Goal: Task Accomplishment & Management: Use online tool/utility

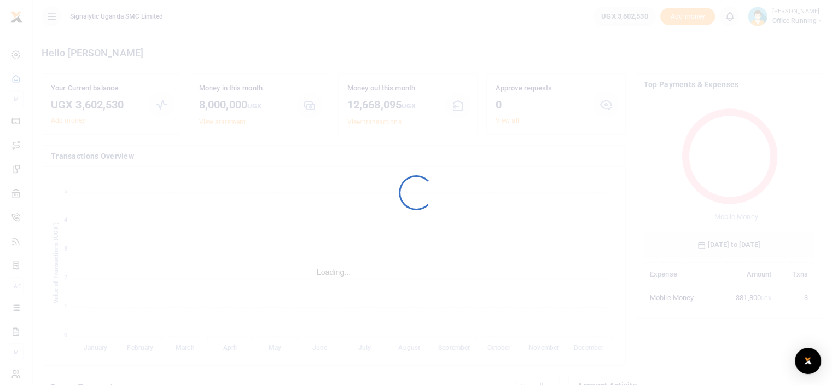
scroll to position [145, 162]
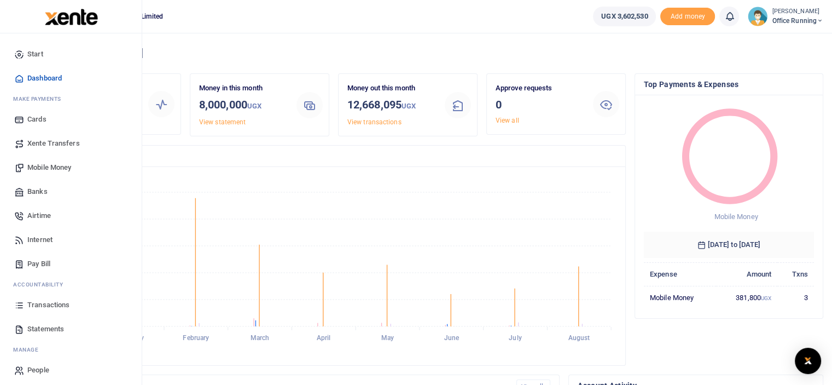
click at [61, 166] on span "Mobile Money" at bounding box center [49, 167] width 44 height 11
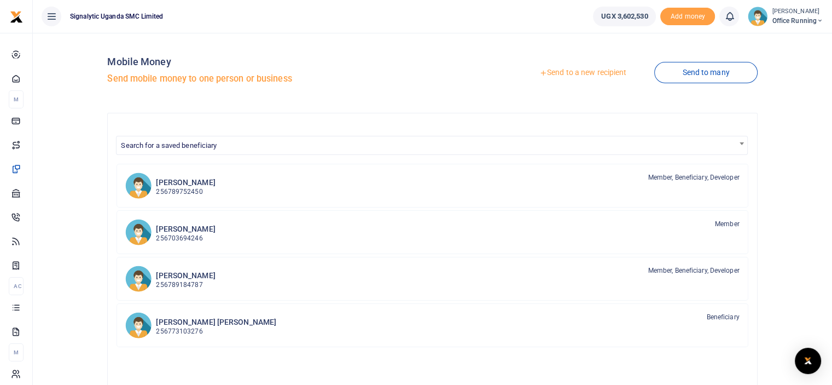
click at [547, 71] on link "Send to a new recipient" at bounding box center [583, 73] width 143 height 20
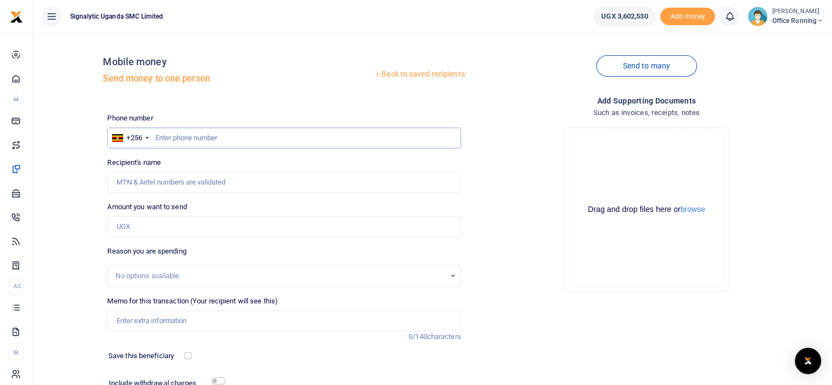
click at [237, 144] on input "text" at bounding box center [284, 138] width 354 height 21
type input "700503023"
type input "Carol Nazziwa"
type input "700503023"
click at [177, 221] on input "Amount you want to send" at bounding box center [284, 226] width 354 height 21
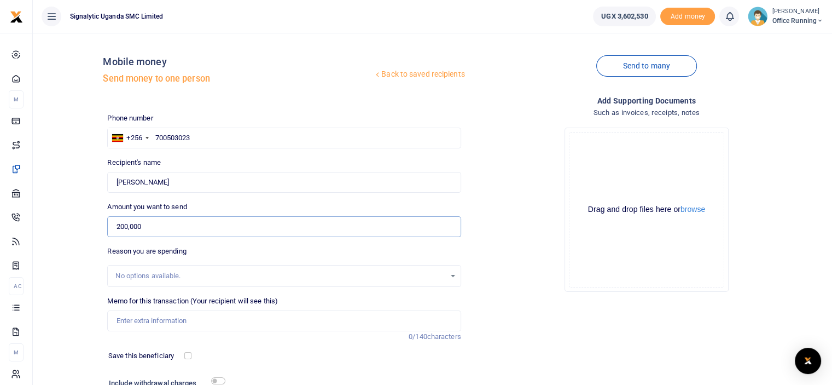
type input "200,000"
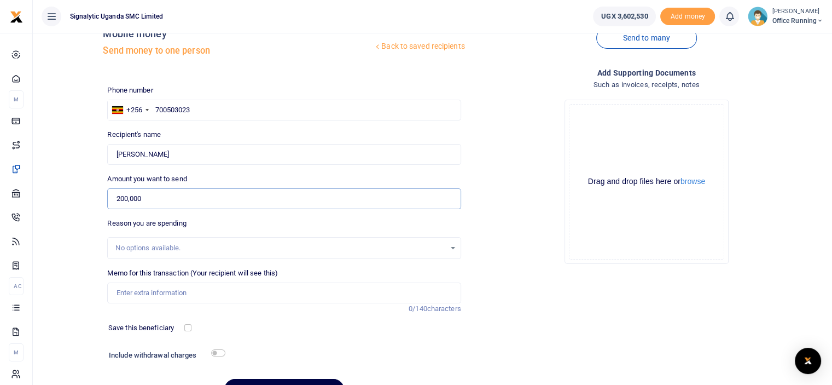
scroll to position [55, 0]
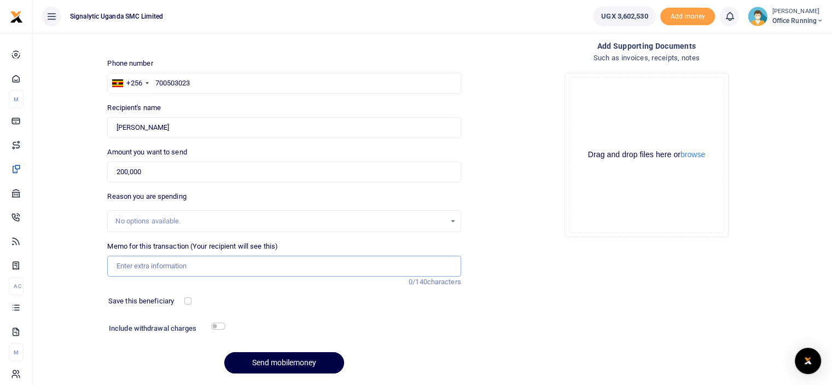
click at [183, 267] on input "Memo for this transaction (Your recipient will see this)" at bounding box center [284, 266] width 354 height 21
paste input "STRL MAI Field Trip 00023"
paste input "STRL 0022, STRL 0017"
type input "STRL MAI Field Trip 00023, STRL 0022, STRL 0017"
click at [186, 300] on input "checkbox" at bounding box center [187, 300] width 7 height 7
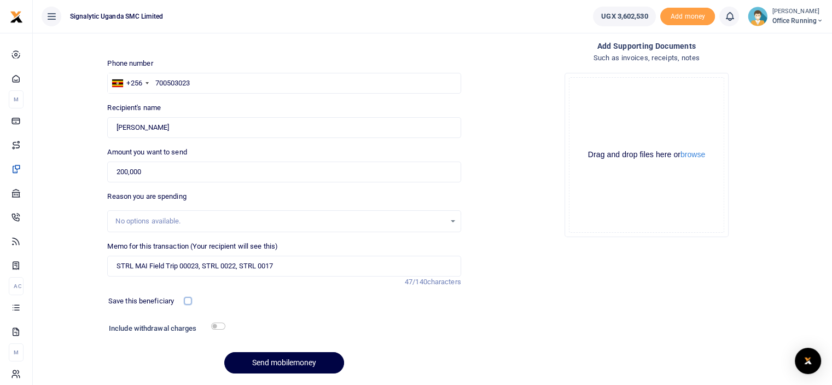
checkbox input "true"
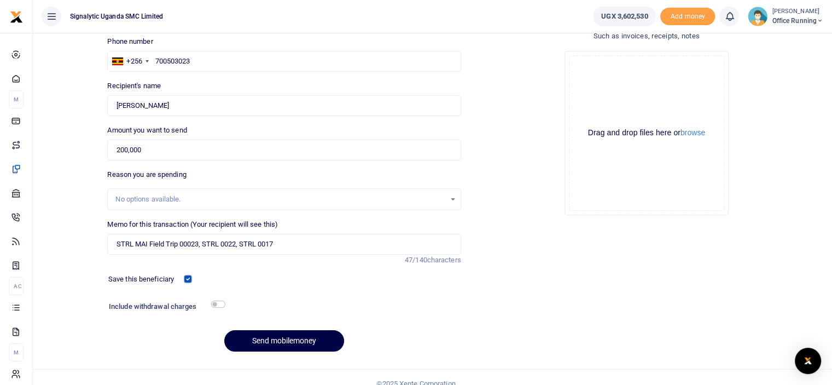
scroll to position [89, 0]
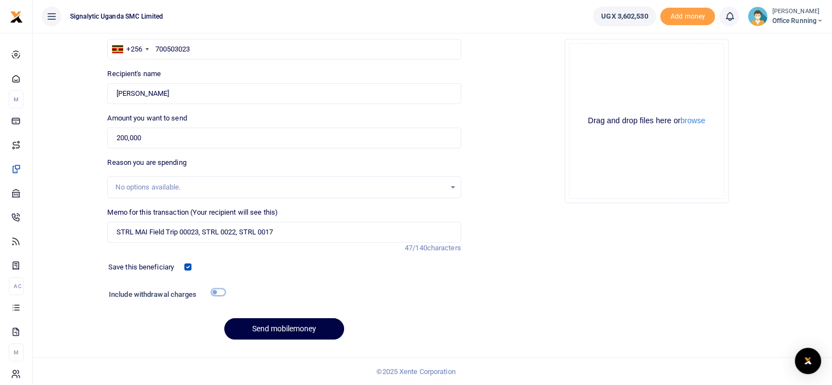
click at [218, 291] on input "checkbox" at bounding box center [218, 291] width 14 height 7
checkbox input "true"
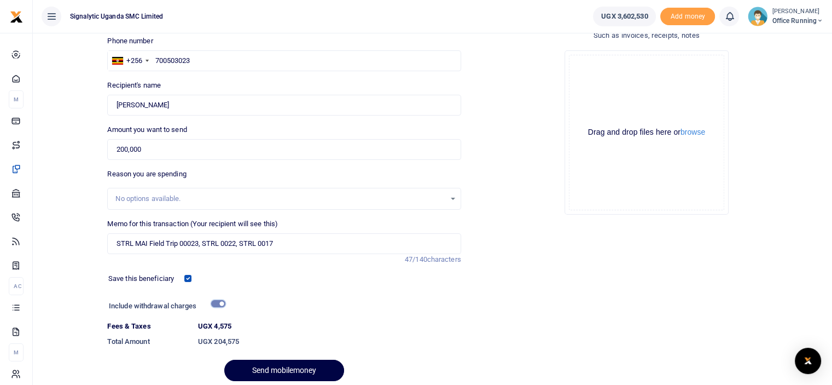
scroll to position [109, 0]
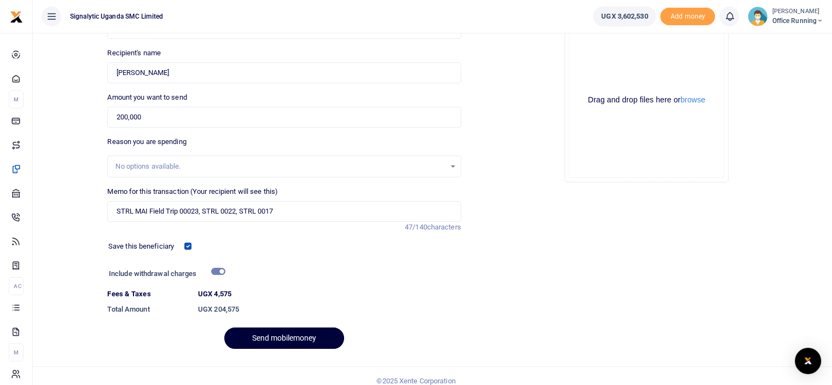
click at [304, 337] on button "Send mobilemoney" at bounding box center [284, 337] width 120 height 21
drag, startPoint x: 285, startPoint y: 210, endPoint x: 204, endPoint y: 206, distance: 80.6
click at [204, 206] on input "STRL MAI Field Trip 00023, STRL 0022, STRL 0017" at bounding box center [284, 211] width 354 height 21
type input "STRL MAI Field Trip 00023"
click at [345, 237] on div "Phone number +256 Uganda +256 700503023 Phone is required. Recipient's name Fou…" at bounding box center [284, 180] width 362 height 355
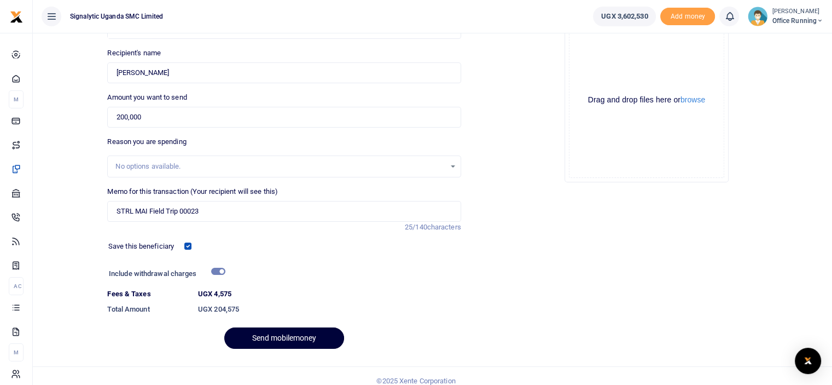
click at [296, 334] on button "Send mobilemoney" at bounding box center [284, 337] width 120 height 21
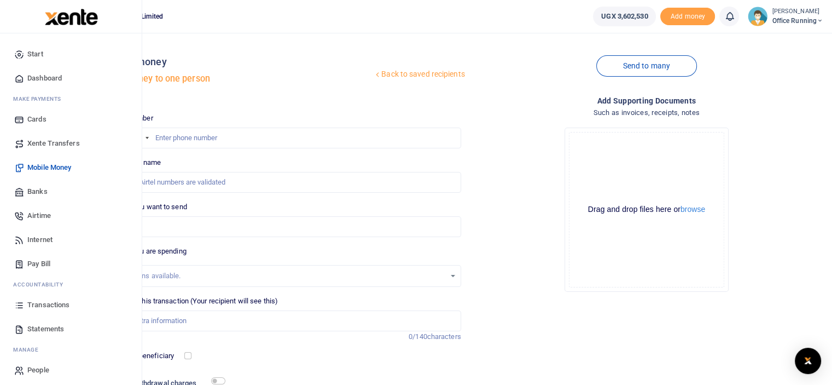
click at [59, 305] on span "Transactions" at bounding box center [48, 304] width 42 height 11
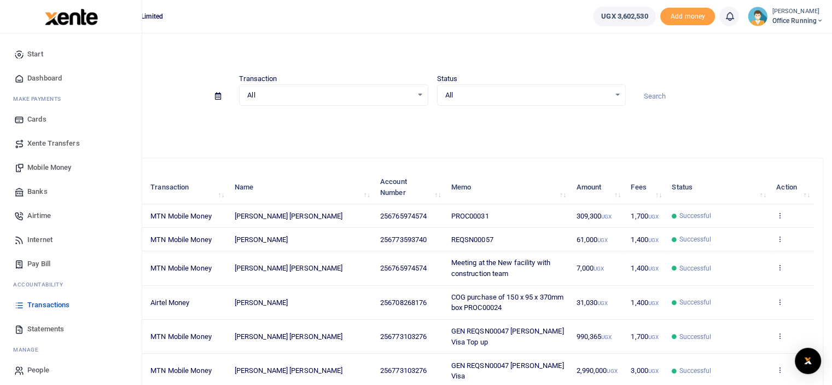
click at [31, 323] on link "Statements" at bounding box center [71, 329] width 124 height 24
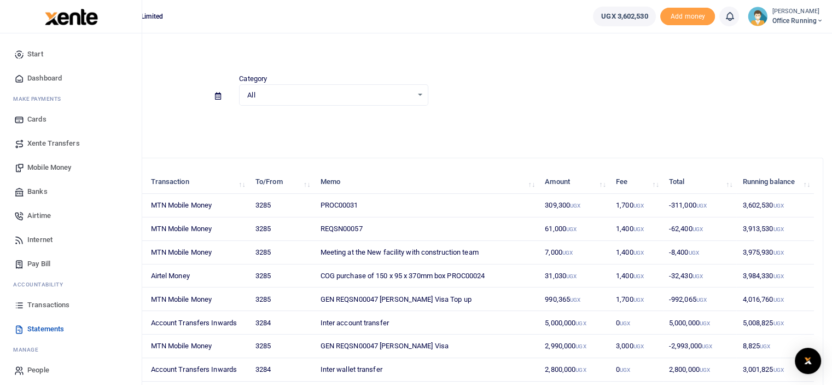
click at [52, 302] on span "Transactions" at bounding box center [48, 304] width 42 height 11
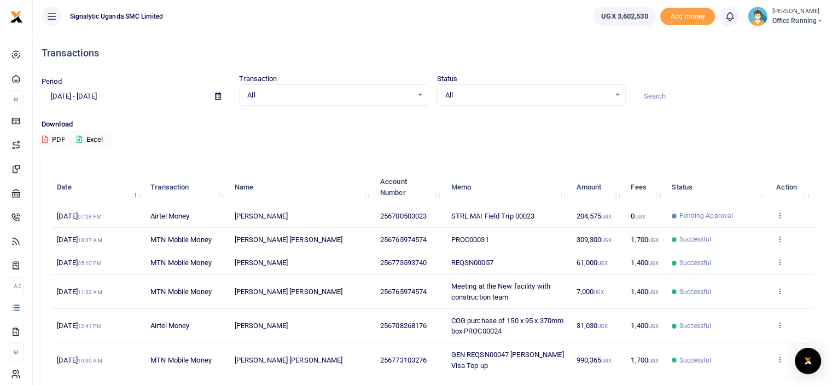
click at [779, 214] on icon at bounding box center [780, 215] width 7 height 8
click at [761, 135] on div "Download PDF Excel" at bounding box center [433, 134] width 782 height 30
click at [696, 216] on span "Pending Approval" at bounding box center [706, 216] width 54 height 10
click at [552, 210] on td "STRL MAI Field Trip 00023" at bounding box center [507, 216] width 125 height 24
click at [781, 216] on icon at bounding box center [780, 215] width 7 height 8
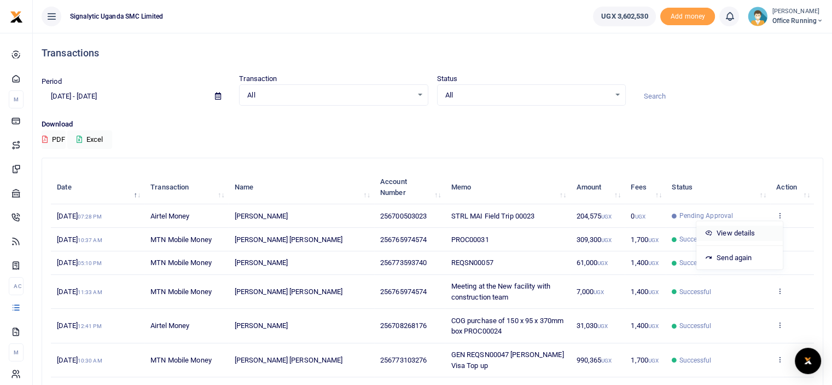
click at [747, 230] on link "View details" at bounding box center [740, 232] width 86 height 15
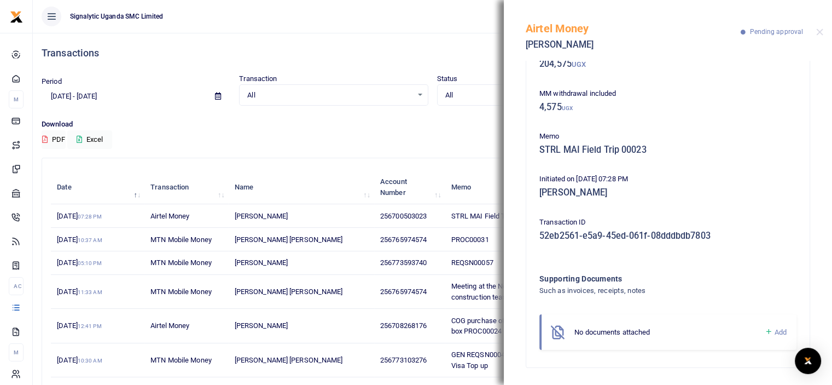
scroll to position [20, 0]
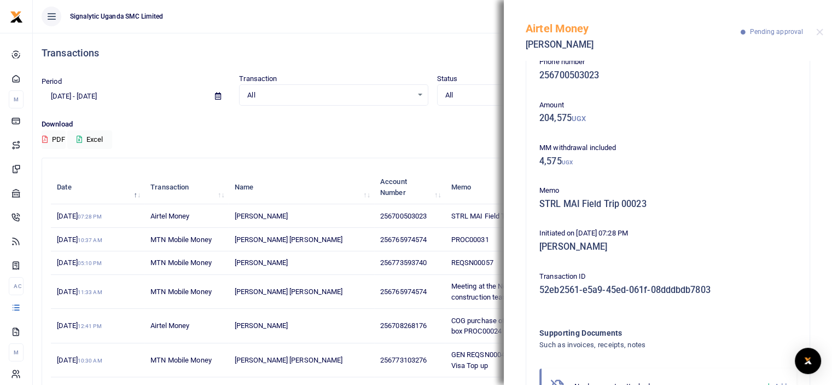
click at [411, 165] on div "Search: Date Transaction Name Account Number Memo Amount Fees Status Action 20t…" at bounding box center [432, 344] width 781 height 373
click at [358, 136] on div "Download PDF Excel" at bounding box center [433, 134] width 782 height 30
click at [819, 30] on button "Close" at bounding box center [819, 31] width 7 height 7
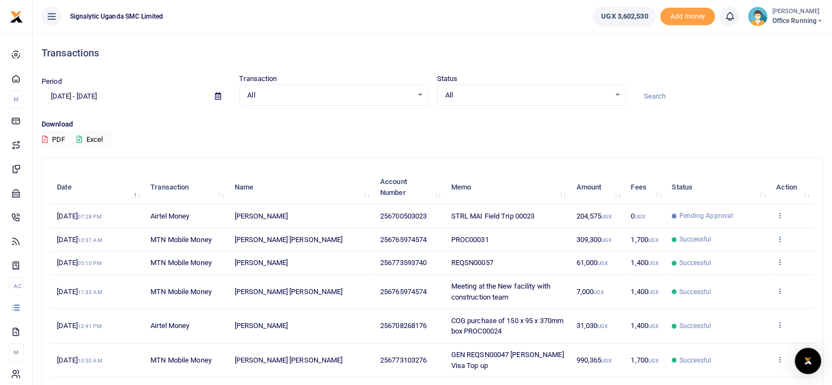
click at [781, 236] on icon at bounding box center [780, 239] width 7 height 8
click at [742, 255] on link "View details" at bounding box center [740, 256] width 86 height 15
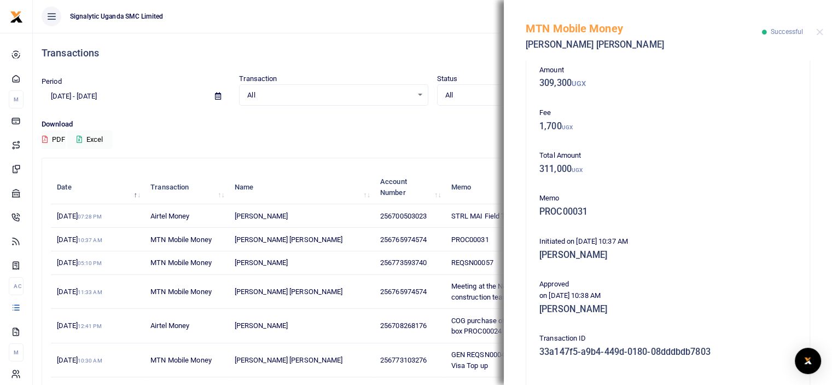
scroll to position [0, 0]
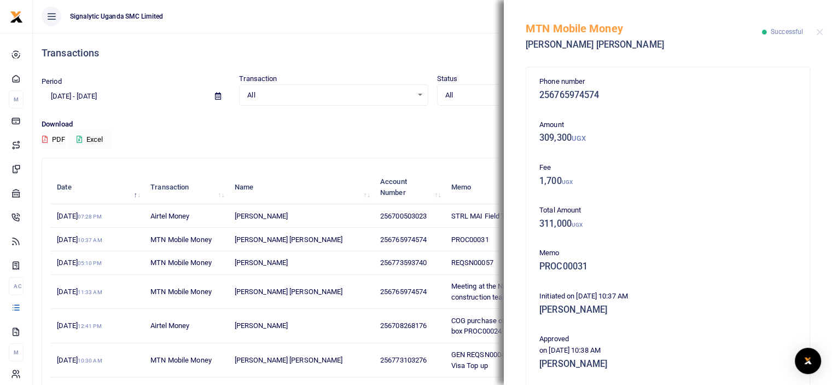
click at [427, 143] on div "Download PDF Excel" at bounding box center [433, 134] width 782 height 30
click at [445, 158] on div "Search: Date Transaction Name Account Number Memo Amount Fees Status Action 20t…" at bounding box center [432, 344] width 781 height 373
click at [819, 31] on button "Close" at bounding box center [819, 31] width 7 height 7
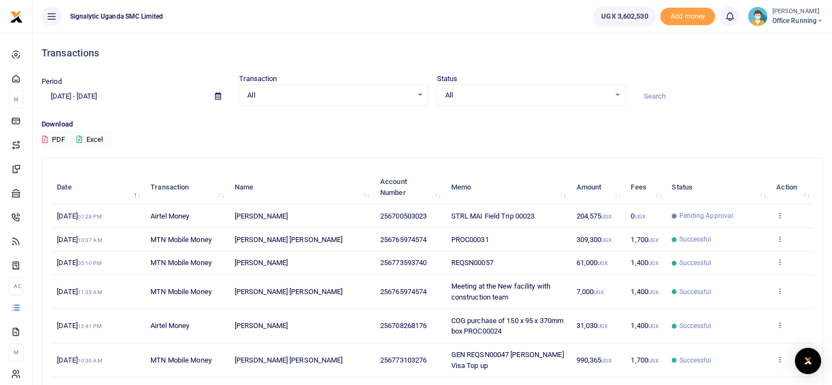
click at [799, 21] on span "Office Running" at bounding box center [797, 21] width 51 height 10
click at [781, 216] on icon at bounding box center [780, 215] width 7 height 8
click at [775, 210] on td "View details Send again" at bounding box center [793, 216] width 44 height 24
click at [722, 213] on span "Pending Approval" at bounding box center [706, 216] width 54 height 10
click at [780, 213] on icon at bounding box center [780, 215] width 7 height 8
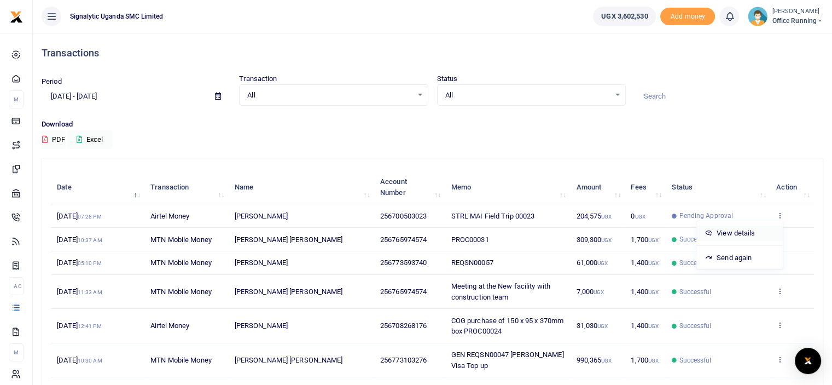
click at [746, 231] on link "View details" at bounding box center [740, 232] width 86 height 15
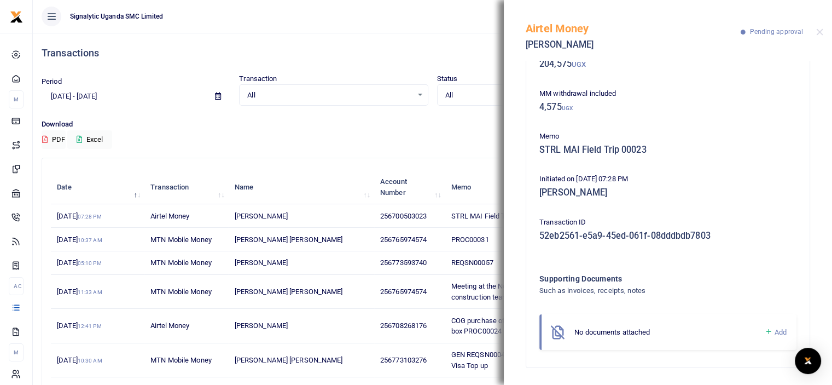
click at [481, 49] on h4 "Transactions" at bounding box center [433, 53] width 782 height 12
click at [819, 34] on button "Close" at bounding box center [819, 31] width 7 height 7
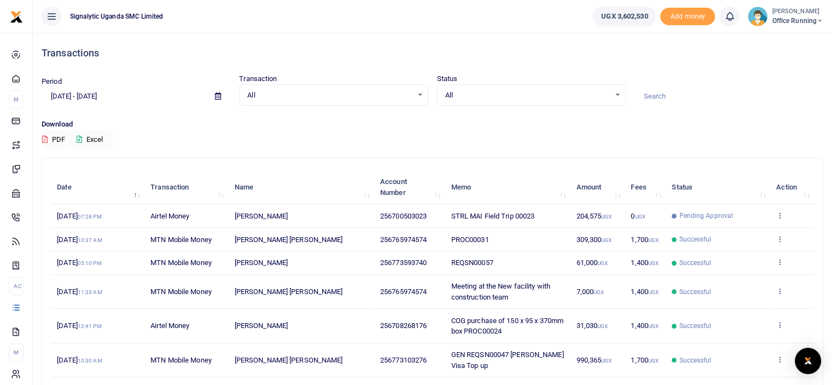
click at [687, 214] on span "Pending Approval" at bounding box center [706, 216] width 54 height 10
click at [817, 20] on icon at bounding box center [820, 21] width 7 height 8
click at [700, 48] on h4 "Transactions" at bounding box center [433, 53] width 782 height 12
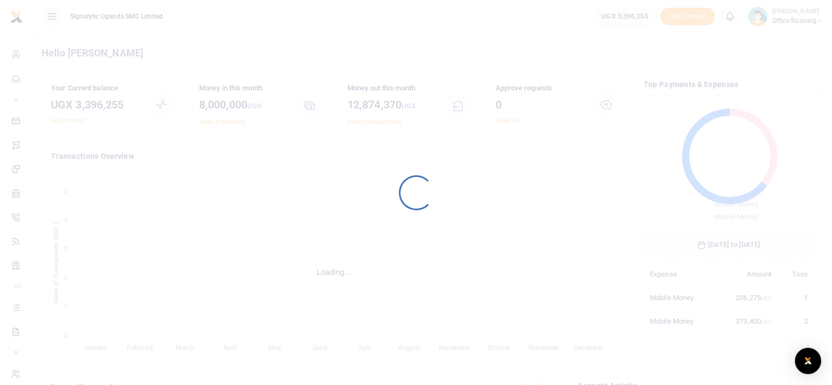
scroll to position [145, 162]
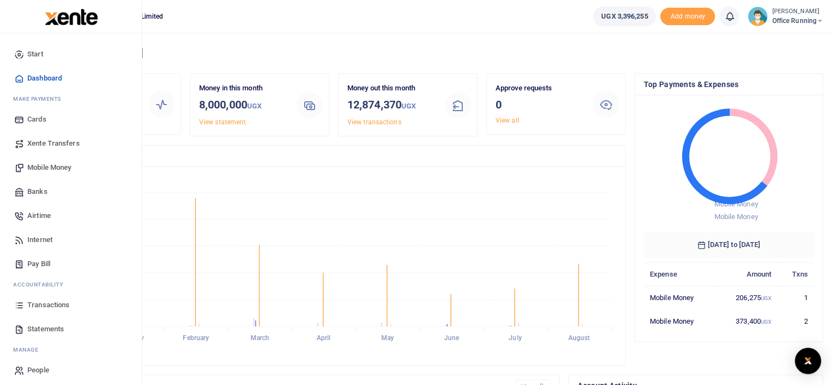
click at [57, 306] on span "Transactions" at bounding box center [48, 304] width 42 height 11
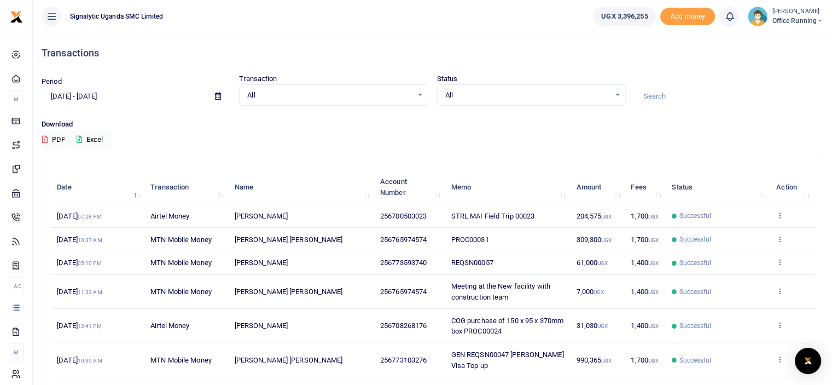
click at [778, 215] on icon at bounding box center [780, 215] width 7 height 8
click at [751, 234] on link "View details" at bounding box center [740, 232] width 86 height 15
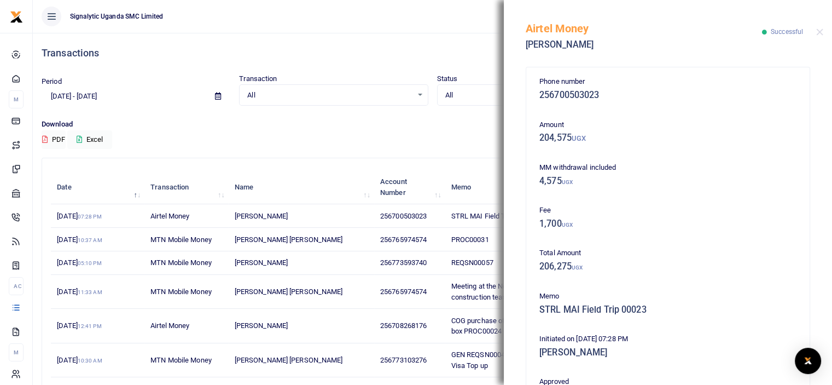
click at [372, 62] on div "Transactions" at bounding box center [433, 53] width 782 height 40
click at [819, 29] on button "Close" at bounding box center [819, 31] width 7 height 7
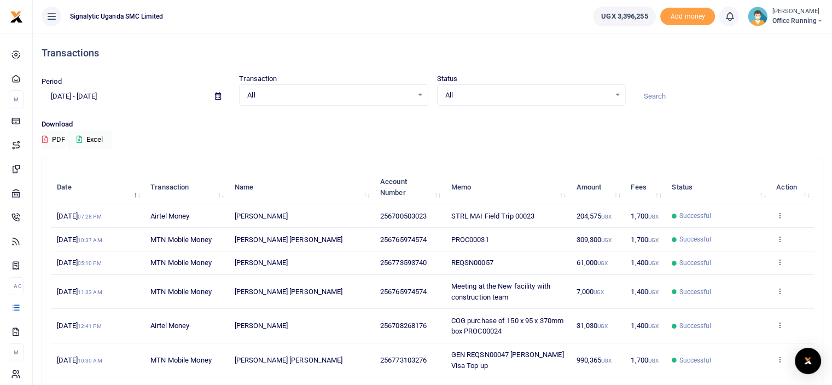
click at [800, 21] on span "Office Running" at bounding box center [797, 21] width 51 height 10
click at [780, 94] on link "Logout" at bounding box center [797, 99] width 86 height 15
